Goal: Check status: Check status

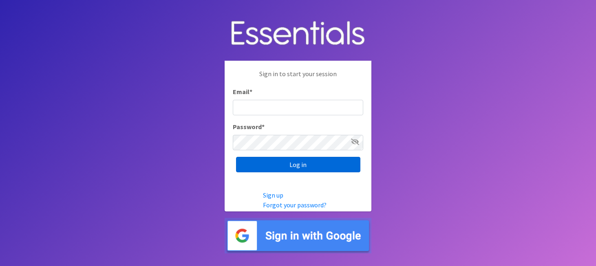
type input "[PERSON_NAME][EMAIL_ADDRESS][DOMAIN_NAME]"
click at [322, 168] on input "Log in" at bounding box center [298, 164] width 124 height 15
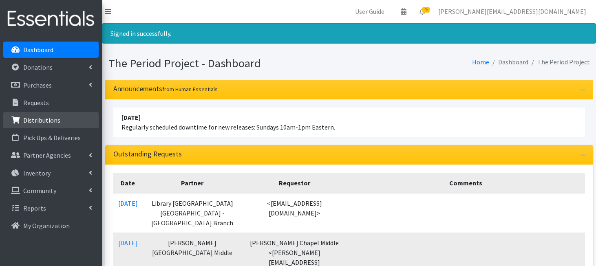
click at [47, 122] on p "Distributions" at bounding box center [41, 120] width 37 height 8
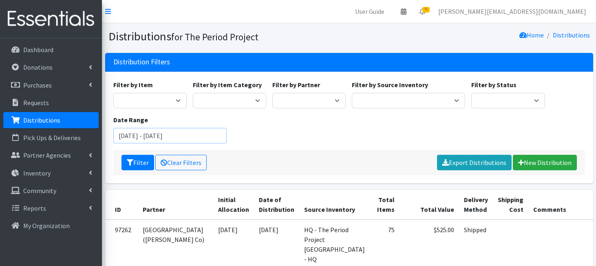
click at [133, 139] on input "July 26, 2025 - October 26, 2025" at bounding box center [169, 135] width 113 height 15
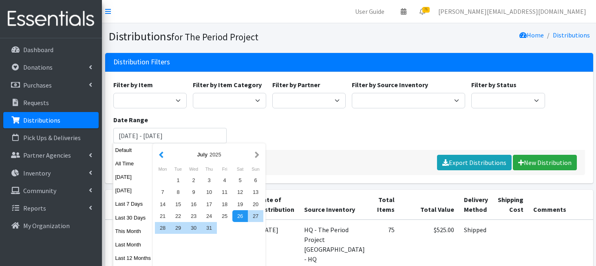
click at [161, 155] on button "button" at bounding box center [161, 155] width 9 height 10
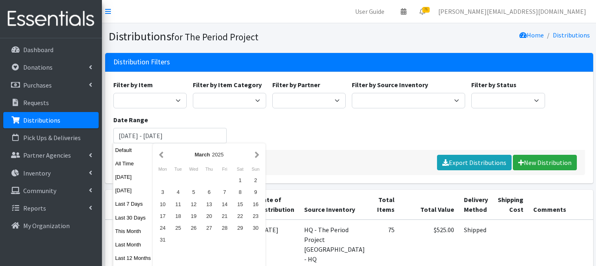
click at [161, 155] on button "button" at bounding box center [161, 155] width 9 height 10
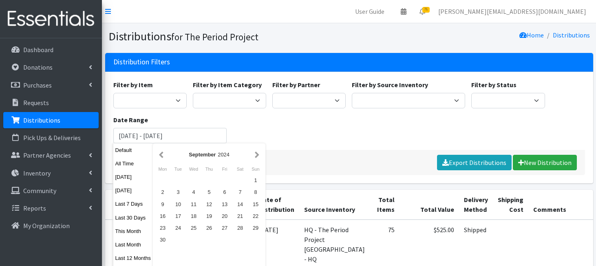
click at [161, 155] on button "button" at bounding box center [161, 155] width 9 height 10
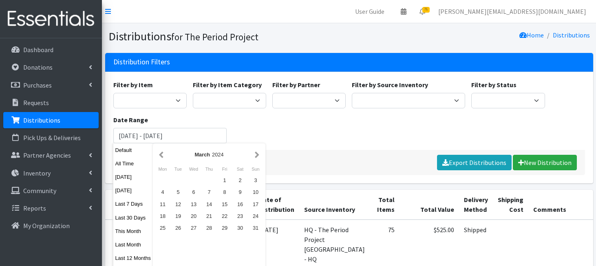
click at [161, 155] on button "button" at bounding box center [161, 155] width 9 height 10
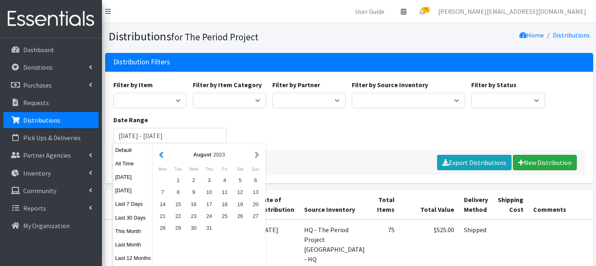
click at [161, 155] on button "button" at bounding box center [161, 155] width 9 height 10
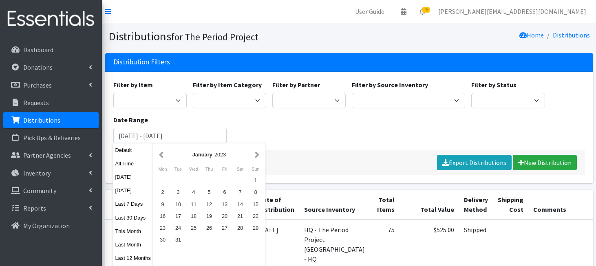
click at [161, 155] on button "button" at bounding box center [161, 155] width 9 height 10
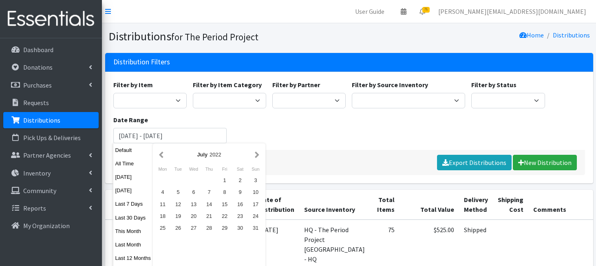
click at [161, 155] on button "button" at bounding box center [161, 155] width 9 height 10
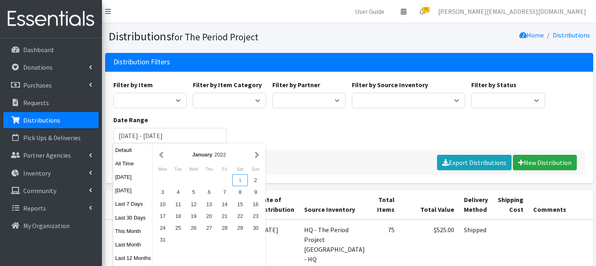
click at [238, 180] on div "1" at bounding box center [239, 180] width 15 height 12
click at [259, 155] on button "button" at bounding box center [257, 155] width 9 height 10
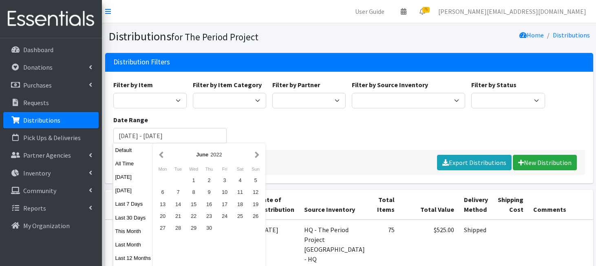
click at [259, 155] on button "button" at bounding box center [257, 155] width 9 height 10
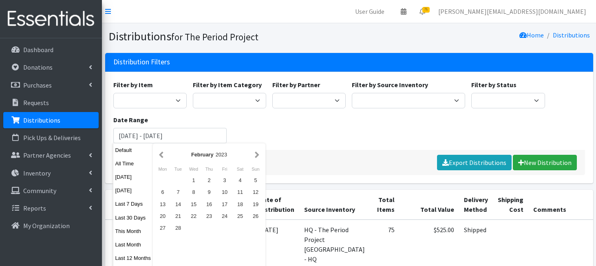
click at [259, 155] on button "button" at bounding box center [257, 155] width 9 height 10
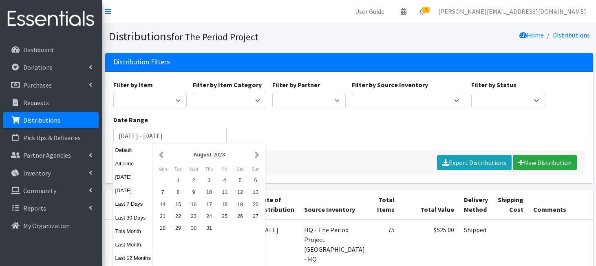
click at [259, 155] on button "button" at bounding box center [257, 155] width 9 height 10
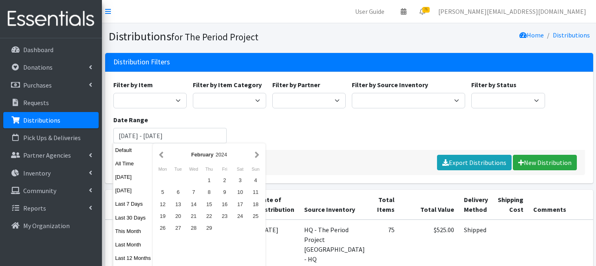
click at [259, 155] on button "button" at bounding box center [257, 155] width 9 height 10
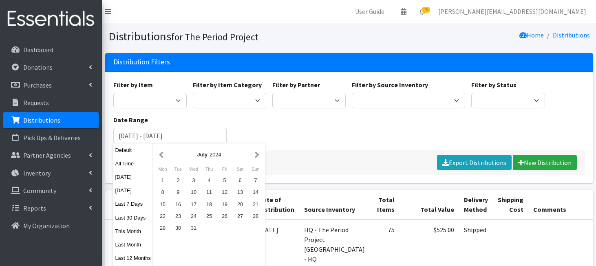
click at [259, 155] on button "button" at bounding box center [257, 155] width 9 height 10
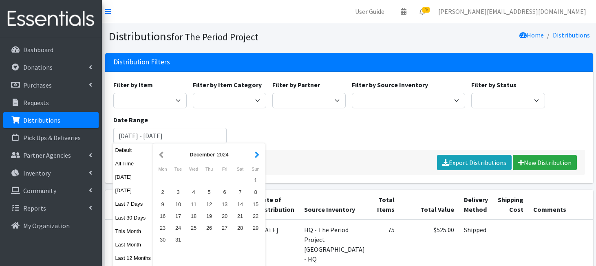
click at [259, 156] on button "button" at bounding box center [257, 155] width 9 height 10
click at [256, 156] on button "button" at bounding box center [257, 155] width 9 height 10
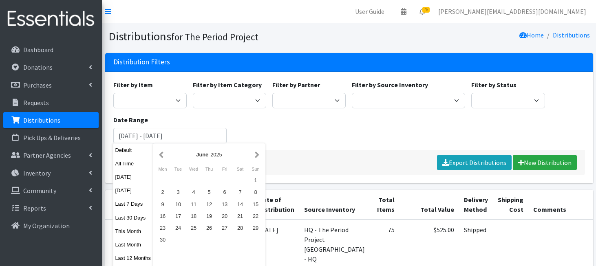
click at [256, 156] on button "button" at bounding box center [257, 155] width 9 height 10
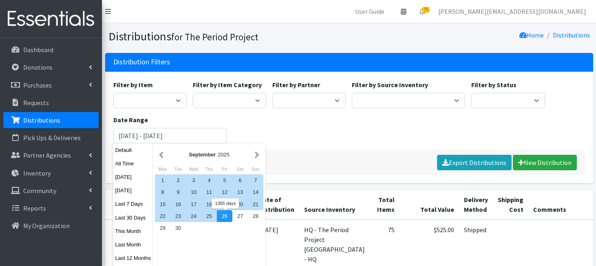
click at [225, 217] on div "26" at bounding box center [224, 216] width 15 height 12
type input "January 1, 2022 - September 26, 2025"
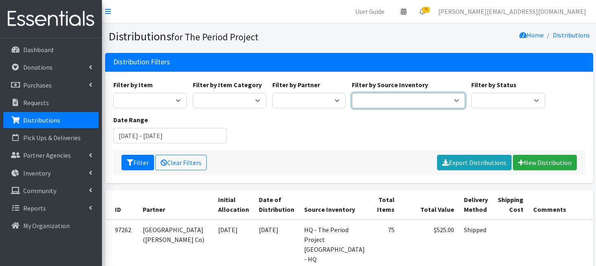
click at [366, 97] on select "Anderson HPP Atlanta, GA Charleston Charlotte Clemson University Columbia chapt…" at bounding box center [408, 100] width 113 height 15
select select "253"
click at [352, 93] on select "Anderson HPP Atlanta, GA Charleston Charlotte Clemson University Columbia chapt…" at bounding box center [408, 100] width 113 height 15
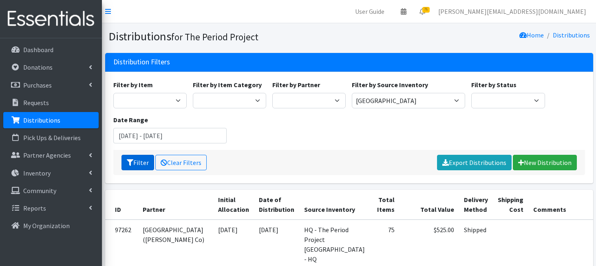
click at [135, 163] on button "Filter" at bounding box center [137, 162] width 33 height 15
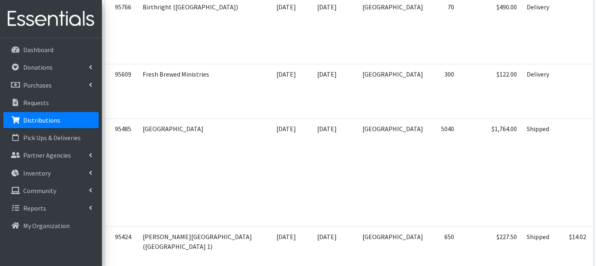
scroll to position [1551, 0]
